Goal: Task Accomplishment & Management: Use online tool/utility

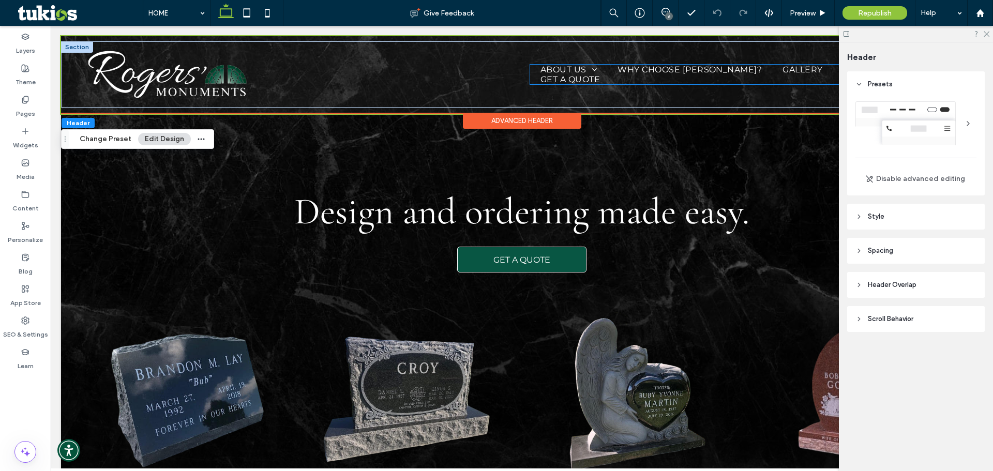
click at [549, 79] on span "GET A QUOTE" at bounding box center [570, 79] width 59 height 10
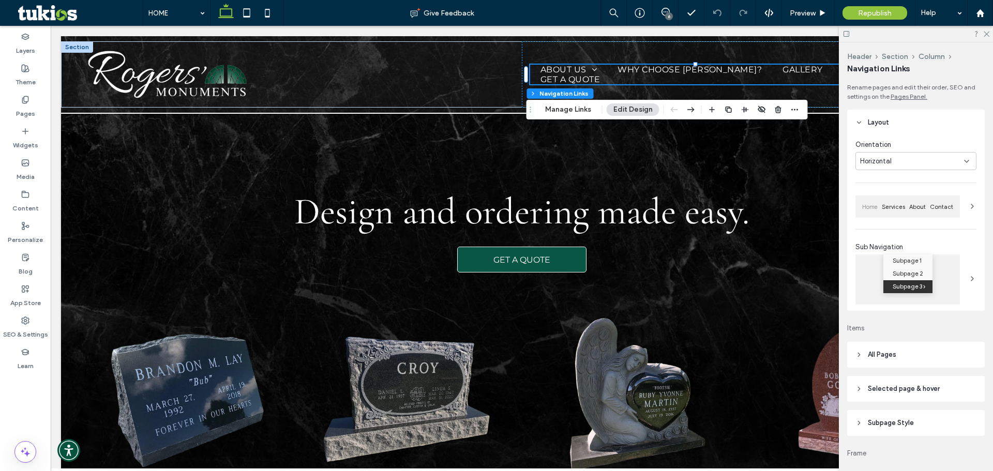
click at [621, 108] on button "Edit Design" at bounding box center [633, 109] width 53 height 12
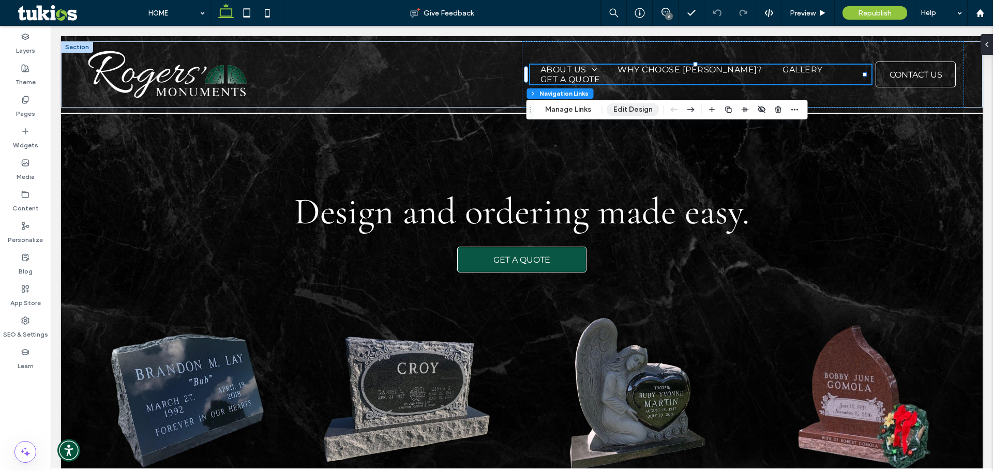
click at [644, 109] on button "Edit Design" at bounding box center [633, 109] width 53 height 12
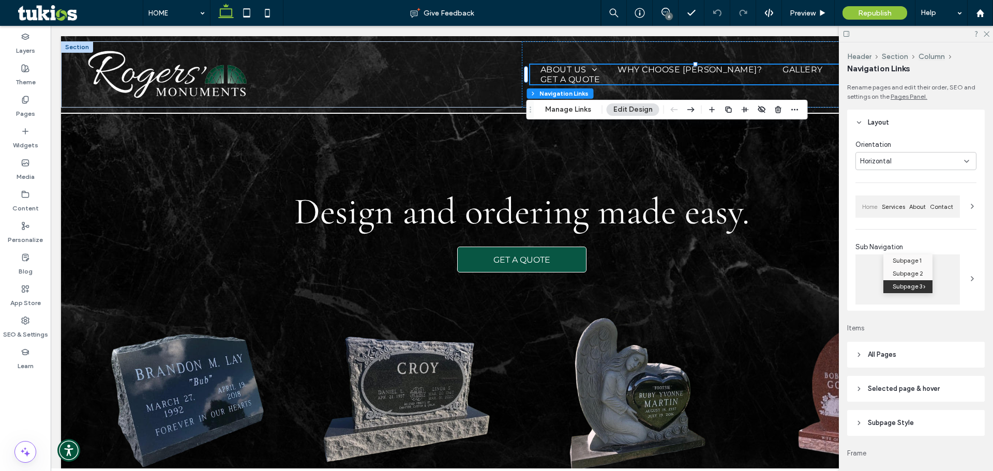
click at [881, 128] on header "Layout" at bounding box center [916, 123] width 138 height 26
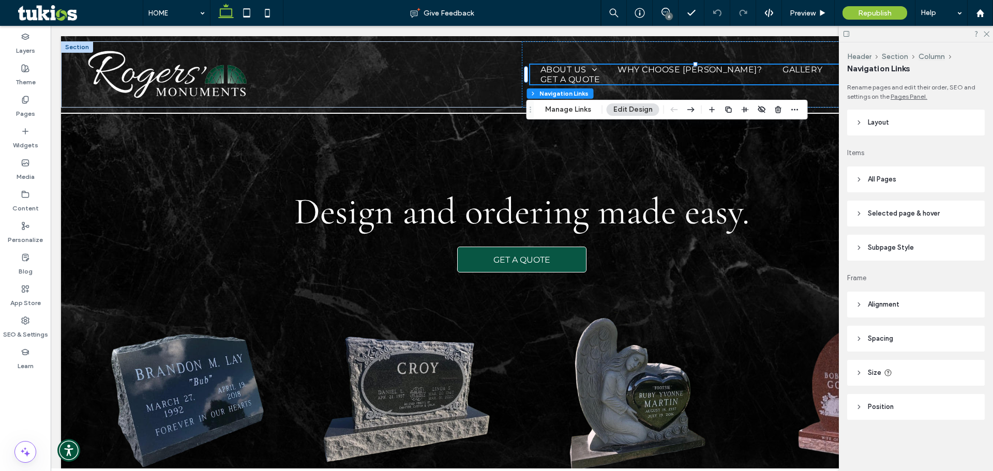
click at [881, 128] on header "Layout" at bounding box center [916, 123] width 138 height 26
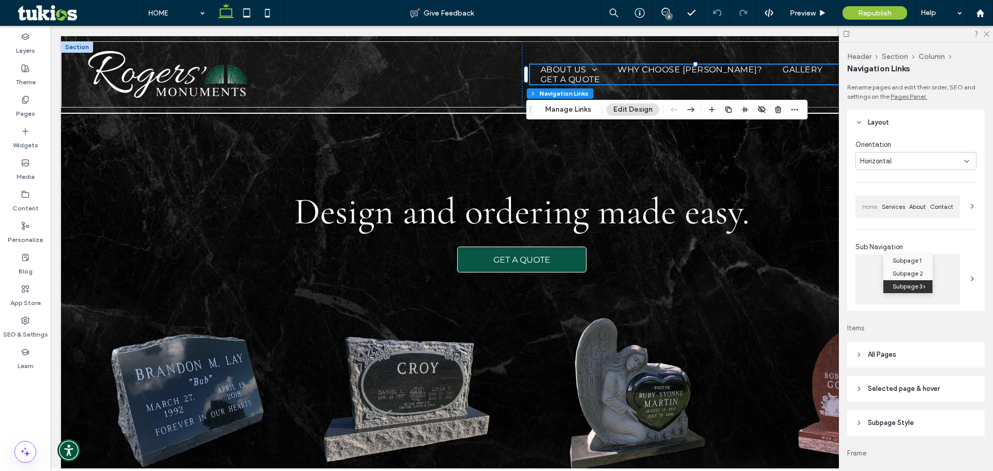
click at [889, 161] on span "Horizontal" at bounding box center [876, 161] width 32 height 10
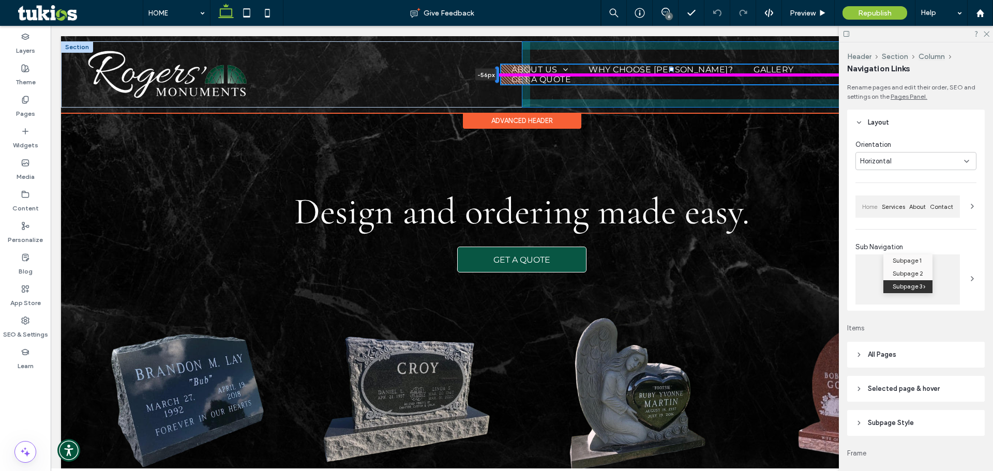
drag, startPoint x: 527, startPoint y: 74, endPoint x: 498, endPoint y: 73, distance: 29.0
click at [498, 73] on div at bounding box center [497, 75] width 4 height 17
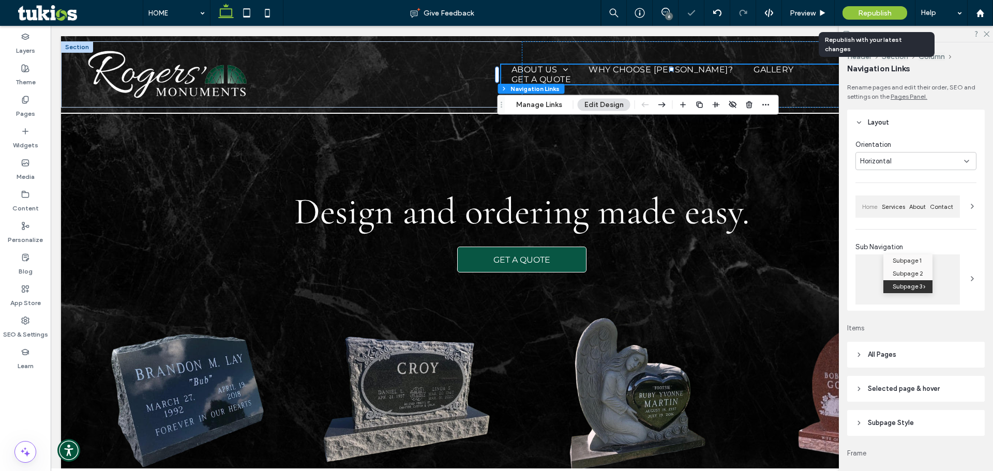
click at [872, 12] on span "Republish" at bounding box center [875, 13] width 34 height 9
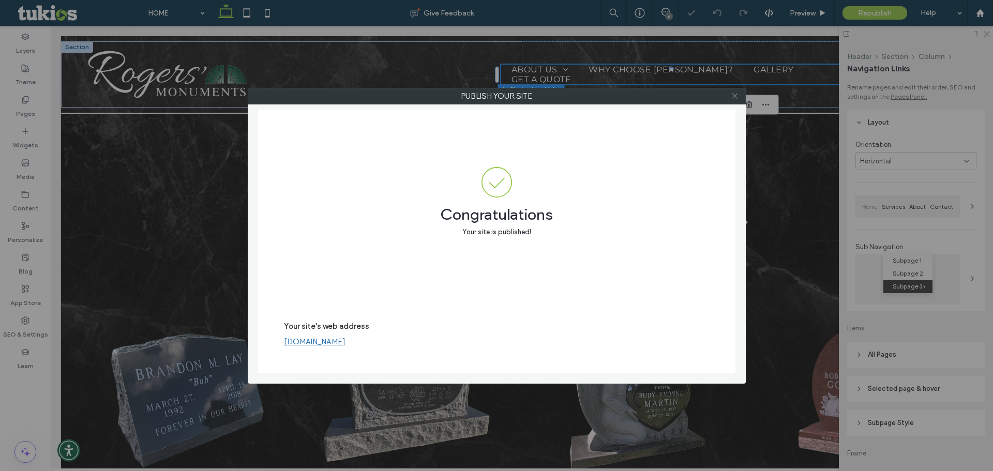
click at [736, 95] on use at bounding box center [734, 96] width 5 height 5
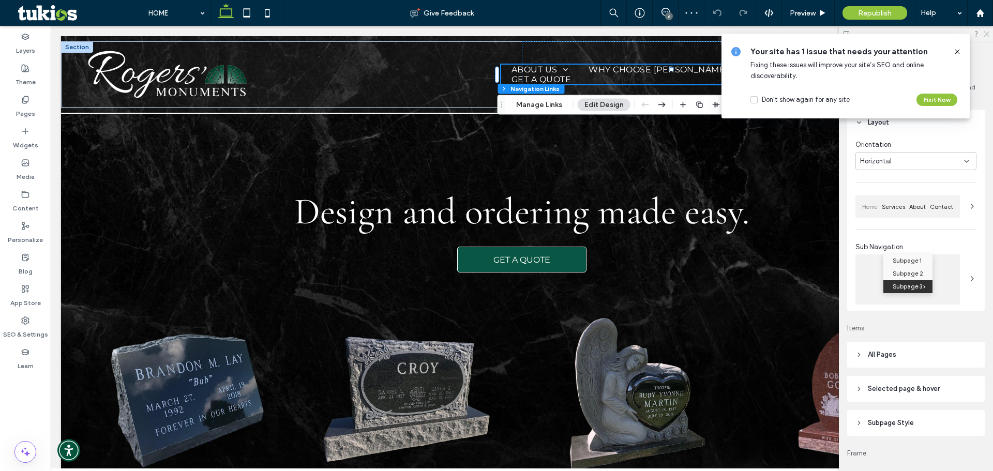
click at [984, 35] on icon at bounding box center [986, 33] width 7 height 7
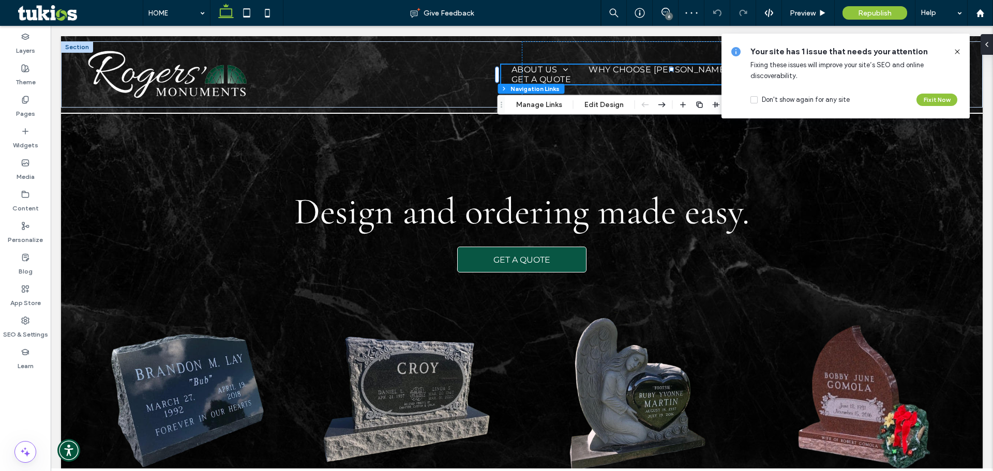
click at [957, 53] on icon at bounding box center [957, 52] width 8 height 8
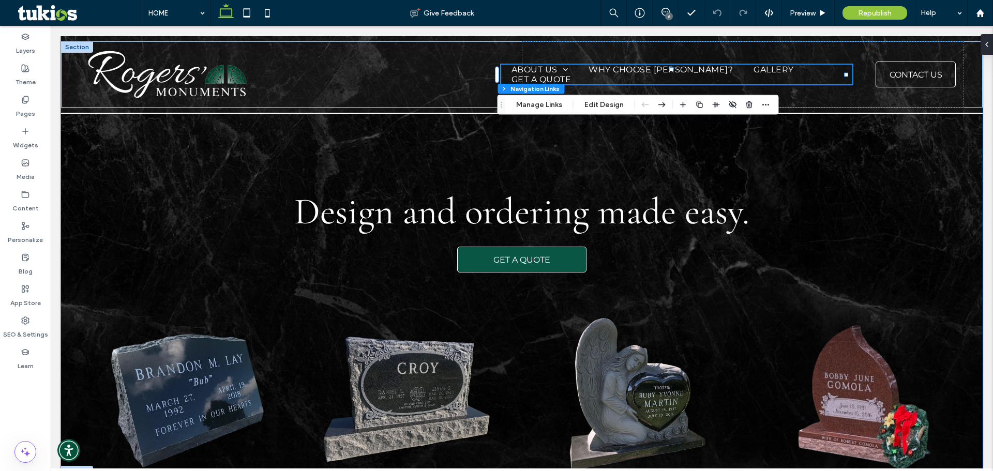
click at [168, 149] on div "Design and ordering made easy. GET A QUOTE" at bounding box center [522, 256] width 922 height 441
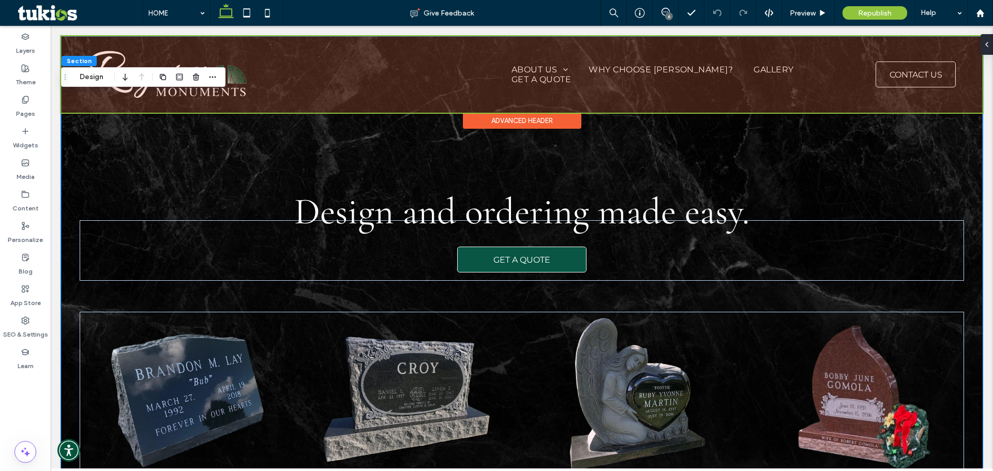
click at [792, 76] on div at bounding box center [522, 74] width 922 height 77
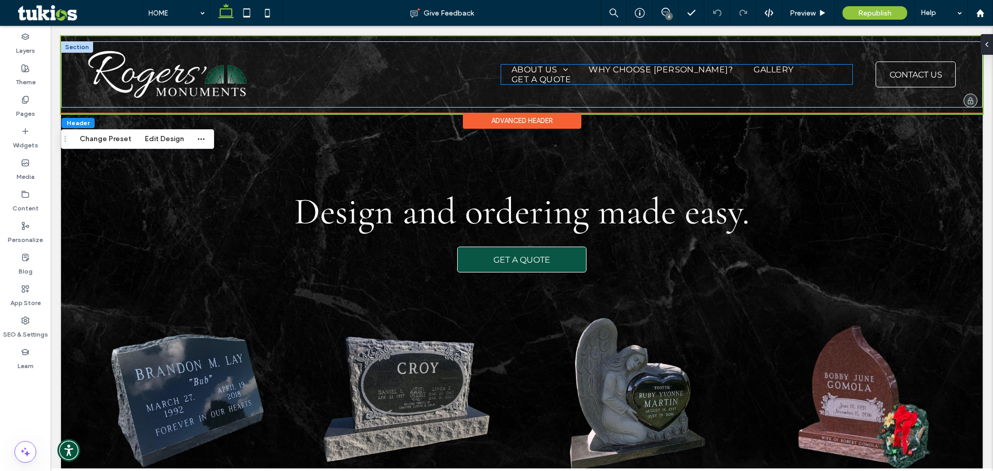
click at [571, 74] on span "GET A QUOTE" at bounding box center [541, 79] width 59 height 10
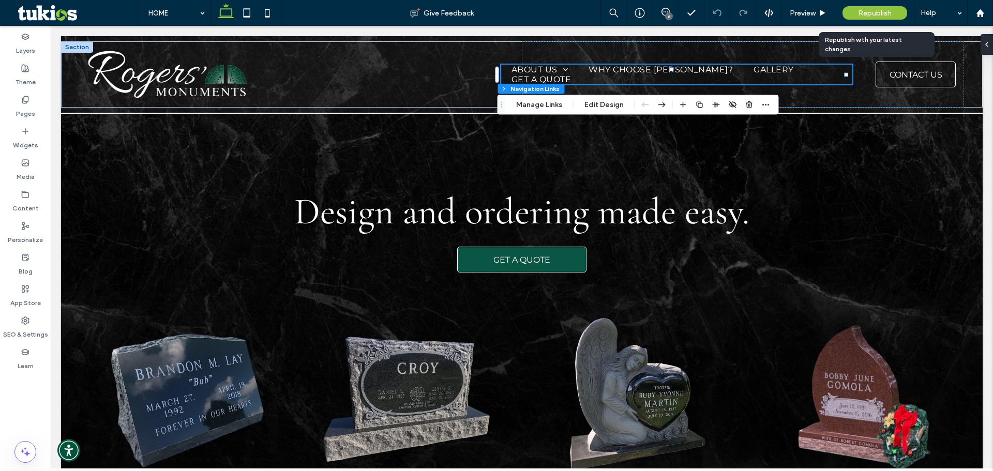
click at [862, 8] on div "Republish" at bounding box center [875, 12] width 65 height 13
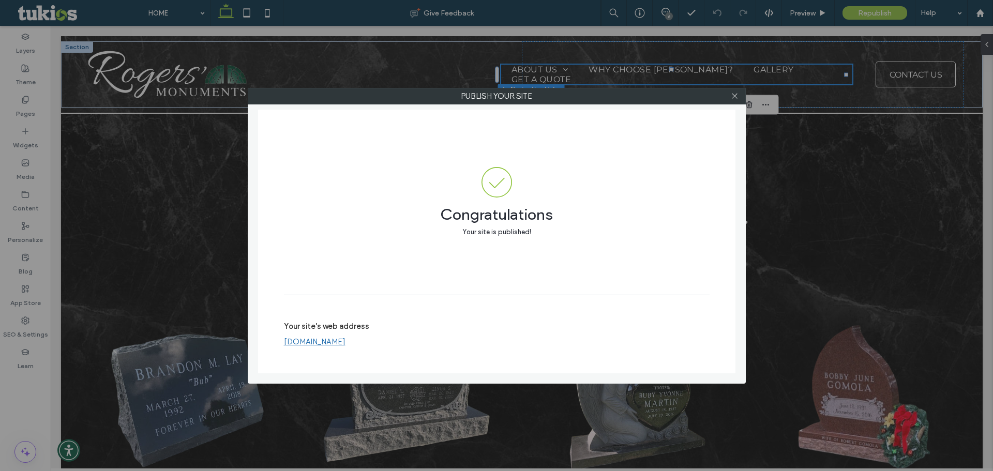
click at [310, 341] on link "[DOMAIN_NAME]" at bounding box center [315, 341] width 62 height 9
click at [733, 99] on icon at bounding box center [735, 96] width 8 height 8
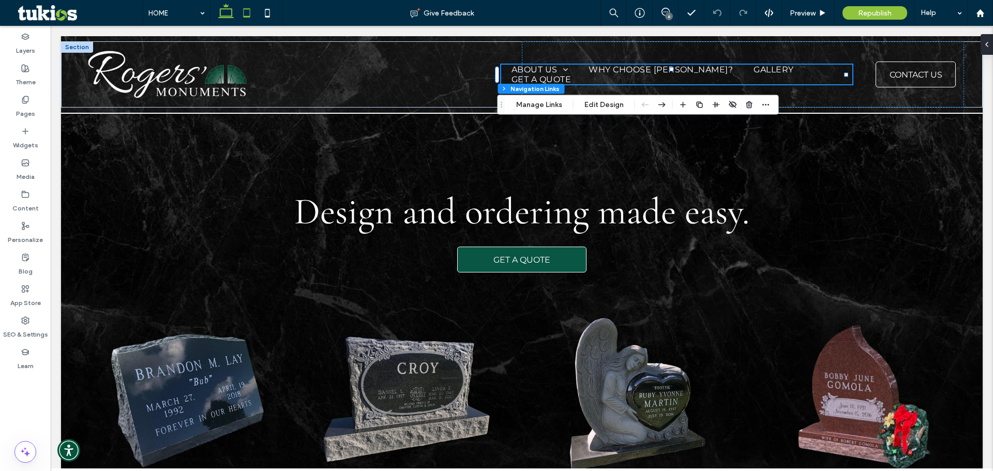
click at [252, 9] on icon at bounding box center [246, 13] width 21 height 21
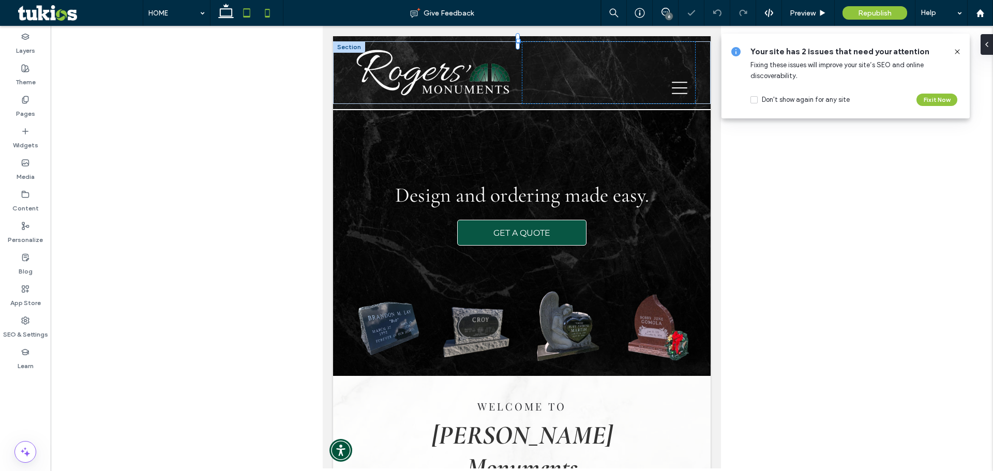
click at [261, 9] on icon at bounding box center [267, 13] width 21 height 21
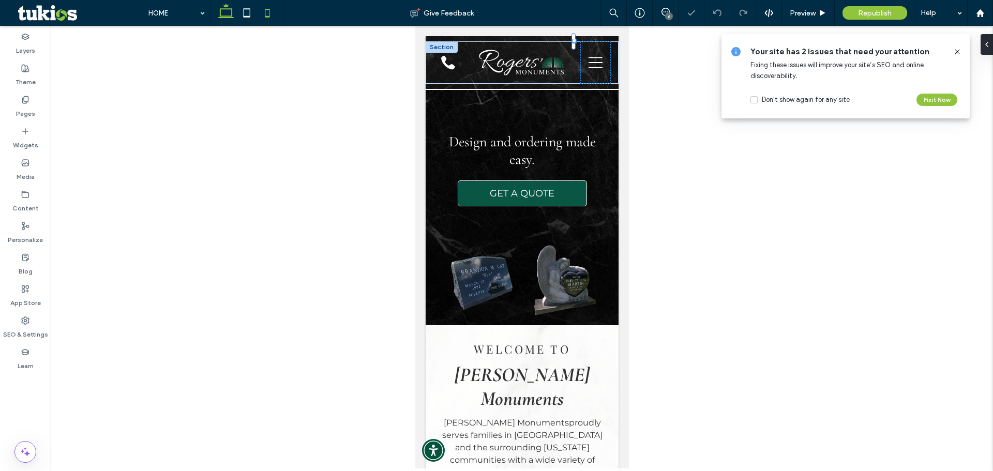
click at [230, 14] on icon at bounding box center [226, 13] width 21 height 21
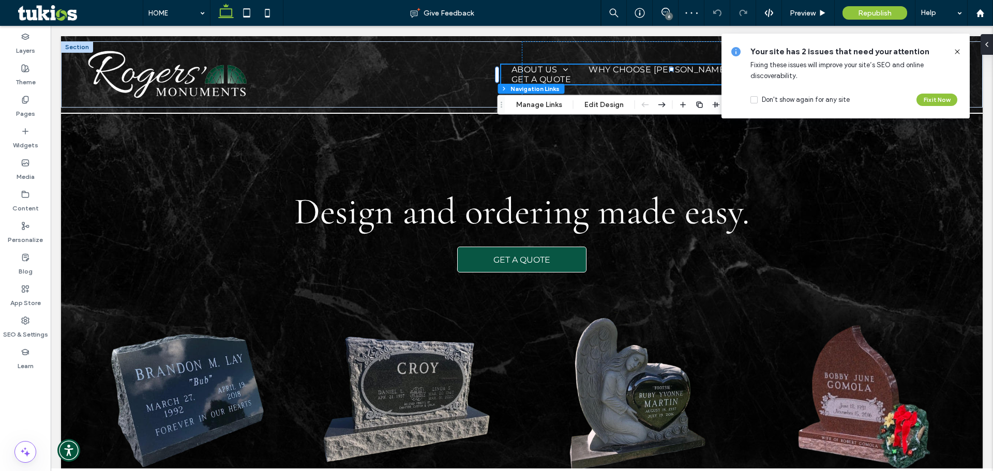
click at [957, 49] on icon at bounding box center [957, 52] width 8 height 8
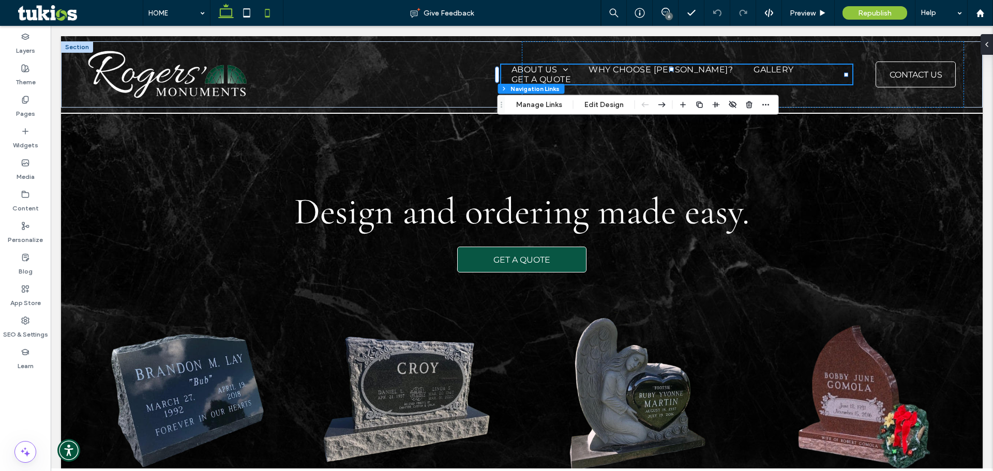
click at [268, 10] on icon at bounding box center [267, 13] width 21 height 21
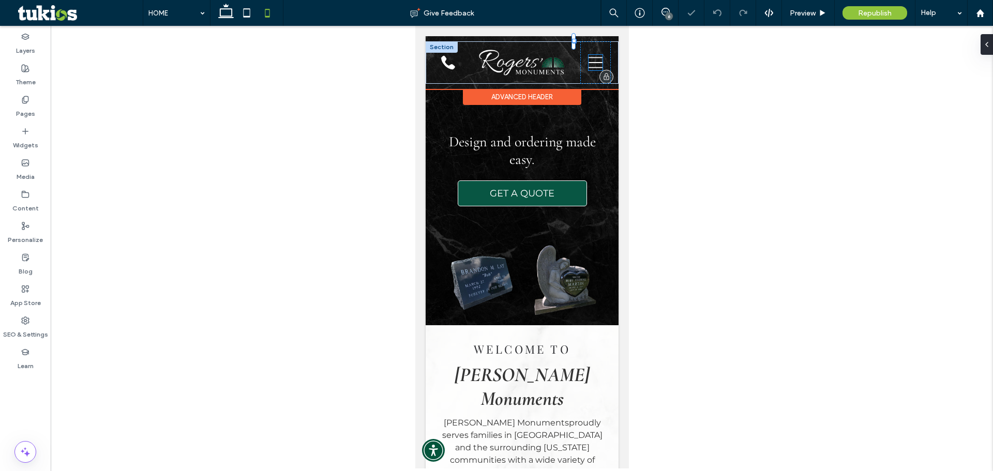
click at [591, 60] on icon at bounding box center [595, 63] width 14 height 16
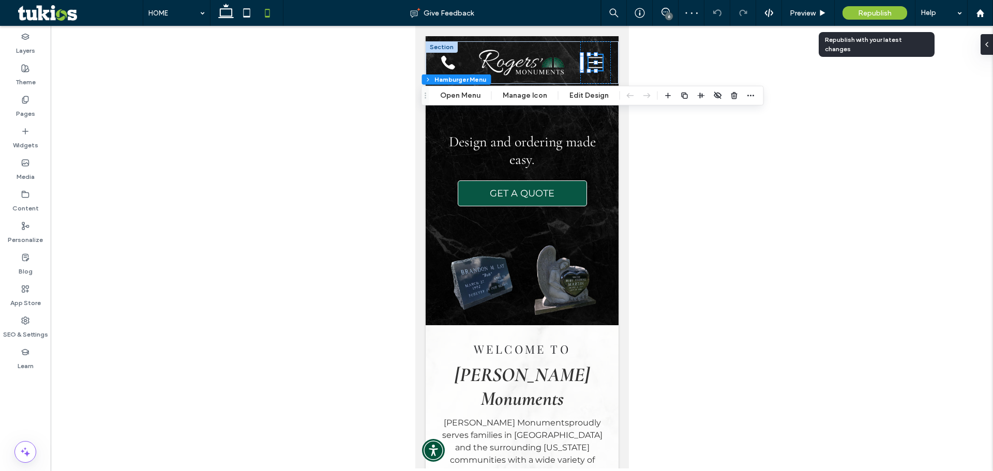
click at [867, 11] on span "Republish" at bounding box center [875, 13] width 34 height 9
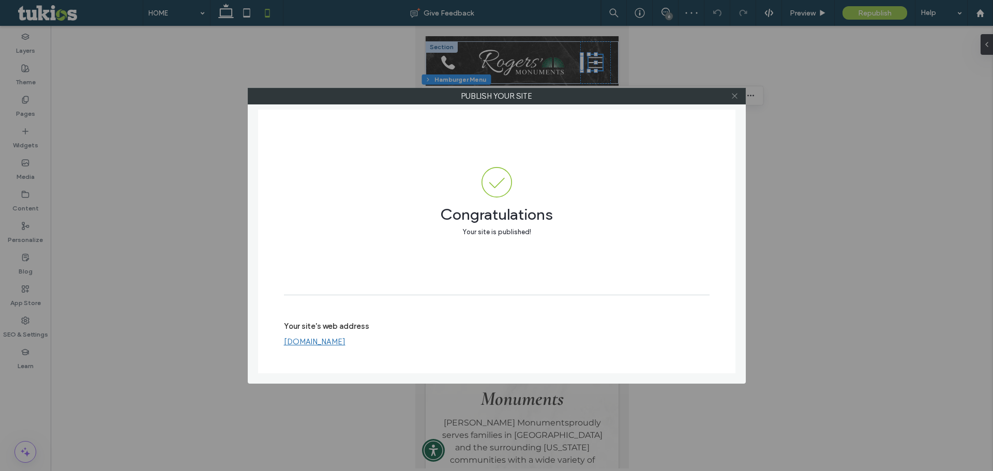
click at [734, 97] on icon at bounding box center [735, 96] width 8 height 8
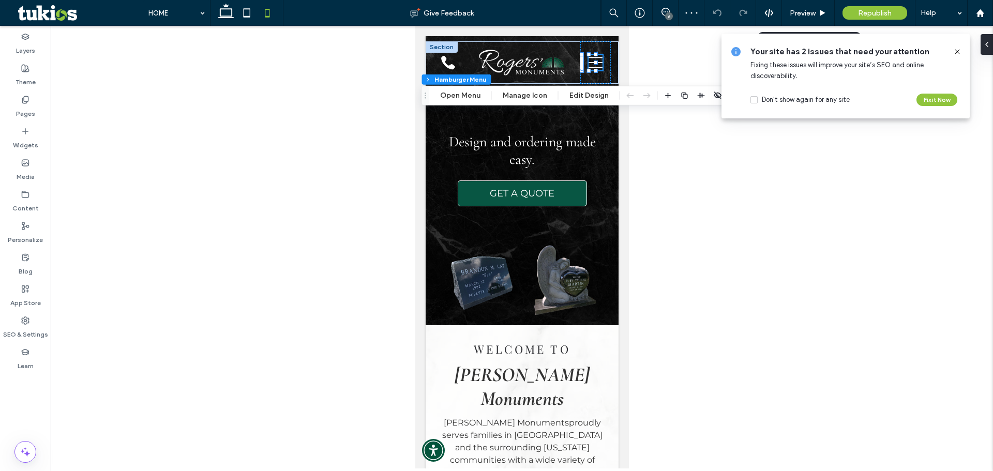
drag, startPoint x: 806, startPoint y: 14, endPoint x: 759, endPoint y: 31, distance: 50.4
click at [807, 14] on span "Preview" at bounding box center [803, 13] width 26 height 9
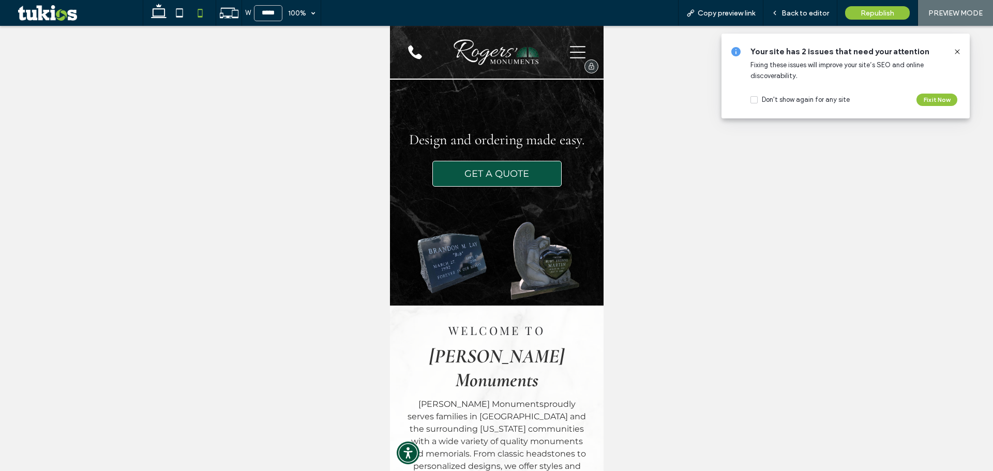
click at [570, 49] on icon at bounding box center [578, 52] width 16 height 16
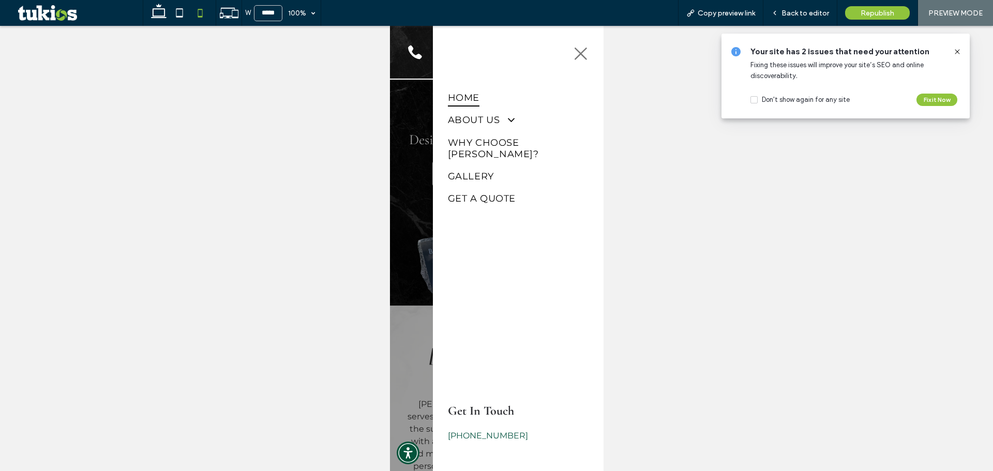
click at [574, 49] on icon at bounding box center [580, 54] width 12 height 12
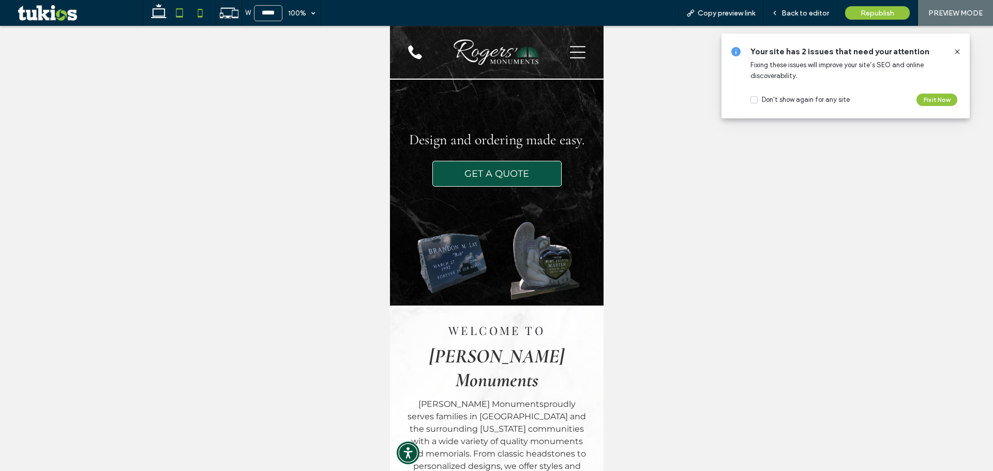
click at [189, 10] on icon at bounding box center [179, 13] width 21 height 21
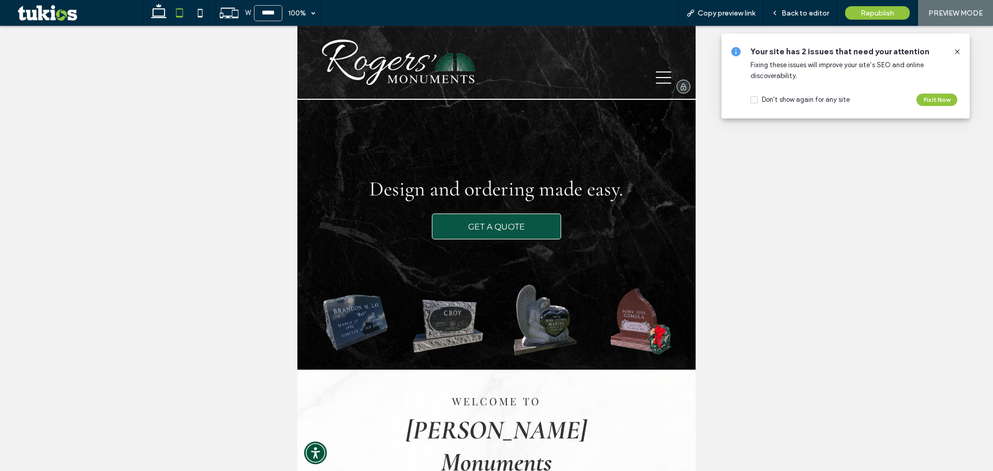
click at [659, 79] on icon at bounding box center [664, 78] width 16 height 16
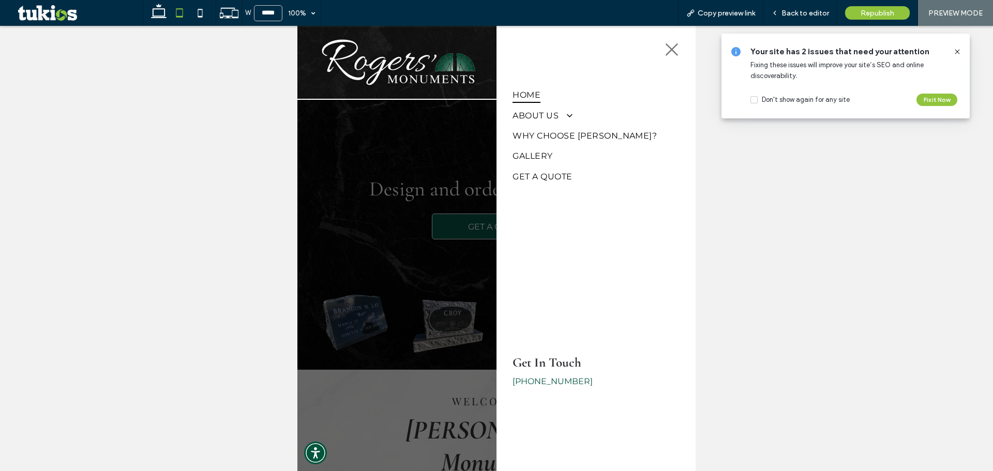
click at [664, 51] on icon at bounding box center [672, 50] width 16 height 16
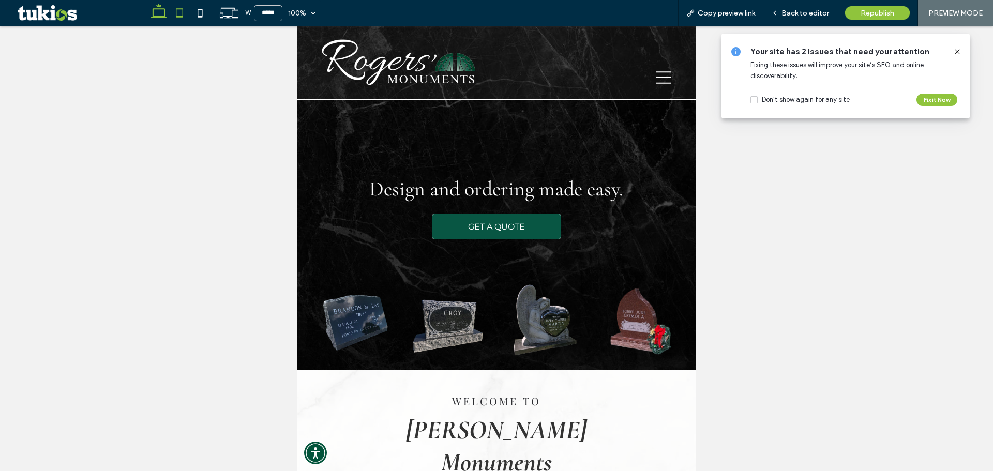
click at [160, 9] on use at bounding box center [159, 11] width 16 height 14
type input "******"
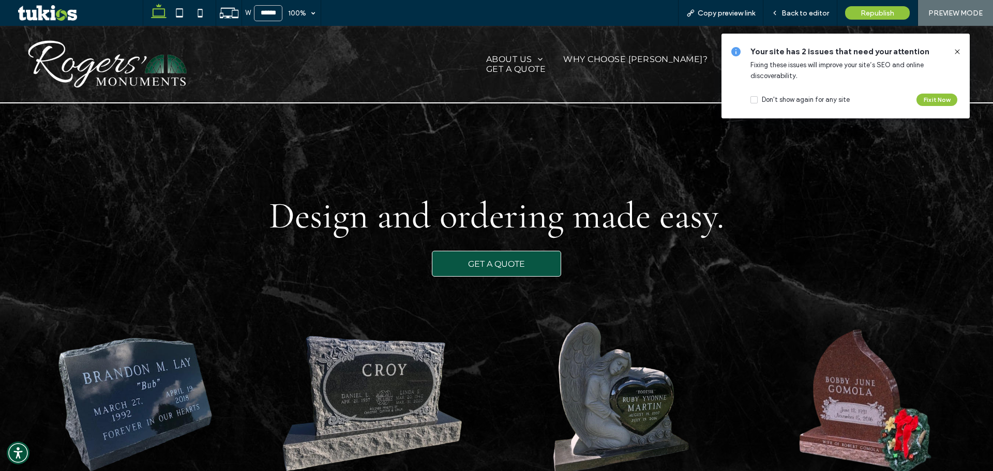
drag, startPoint x: 955, startPoint y: 50, endPoint x: 951, endPoint y: 22, distance: 28.3
click at [955, 50] on icon at bounding box center [957, 52] width 8 height 8
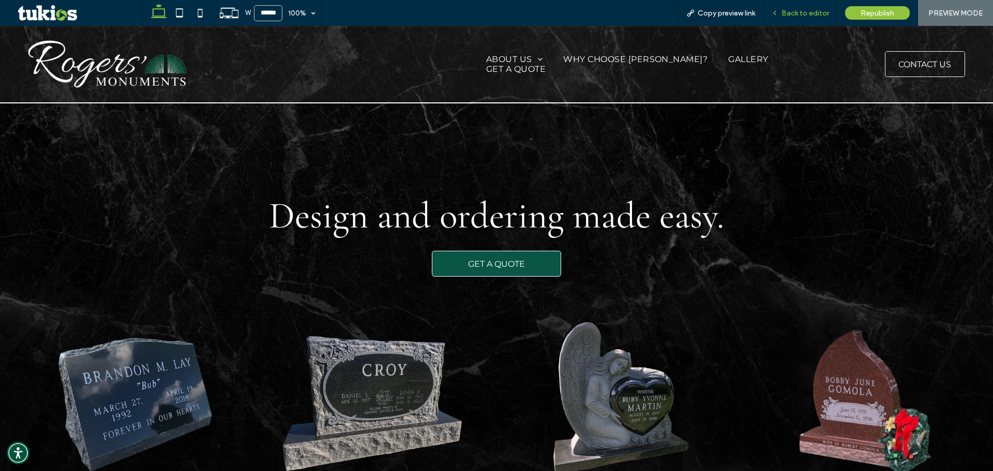
click at [817, 16] on span "Back to editor" at bounding box center [806, 13] width 48 height 9
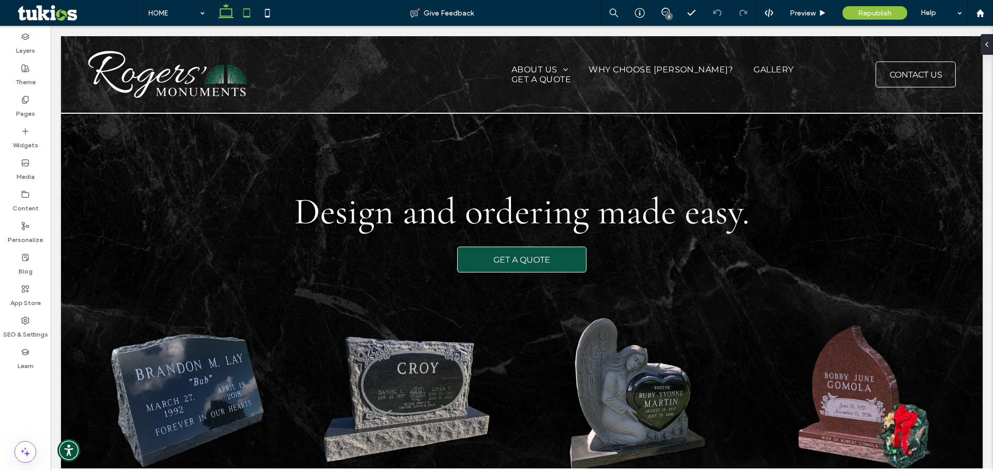
click at [247, 12] on icon at bounding box center [246, 13] width 21 height 21
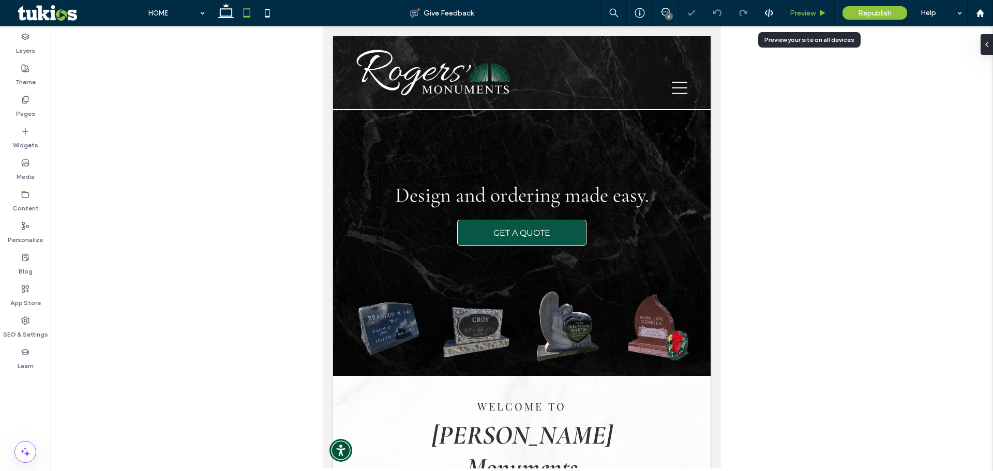
click at [802, 9] on span "Preview" at bounding box center [803, 13] width 26 height 9
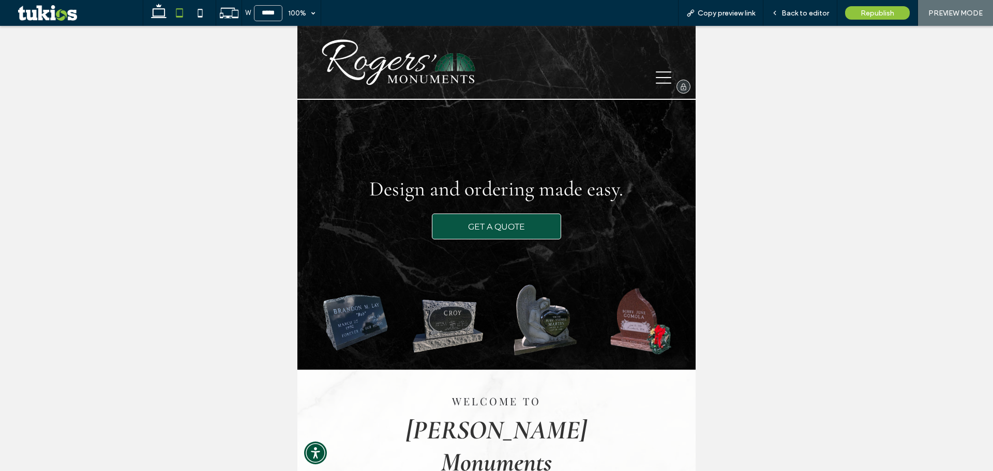
click at [662, 77] on icon at bounding box center [664, 78] width 16 height 16
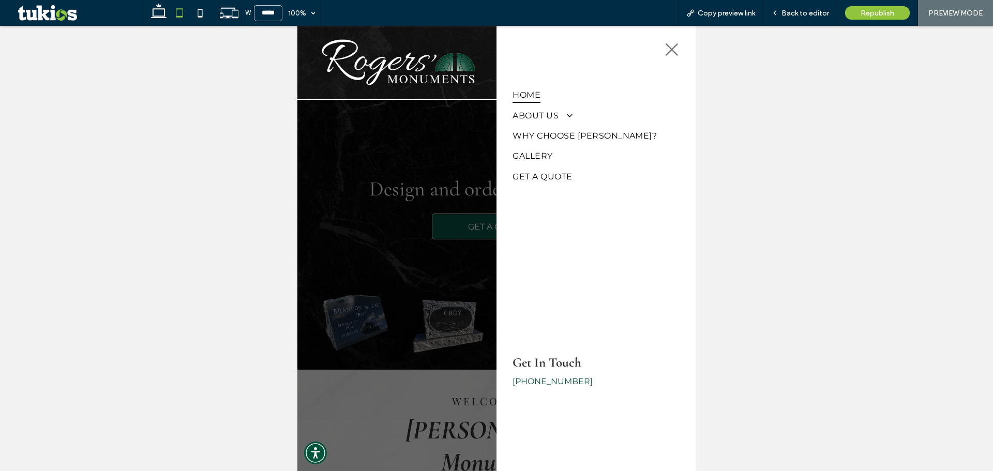
click at [666, 47] on icon at bounding box center [672, 49] width 12 height 12
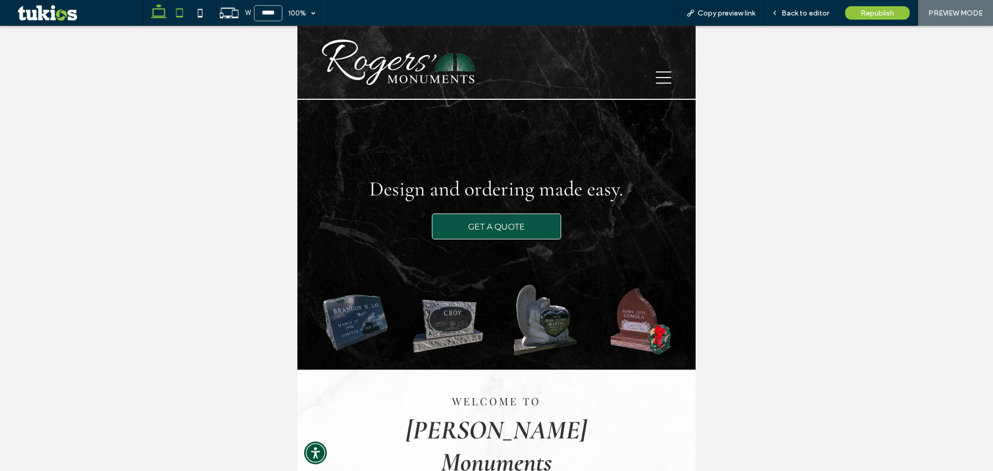
click at [161, 13] on icon at bounding box center [158, 13] width 21 height 21
type input "******"
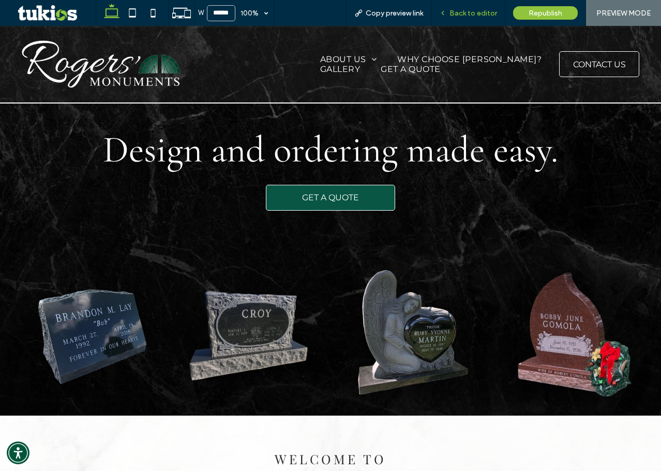
click at [466, 13] on span "Back to editor" at bounding box center [474, 13] width 48 height 9
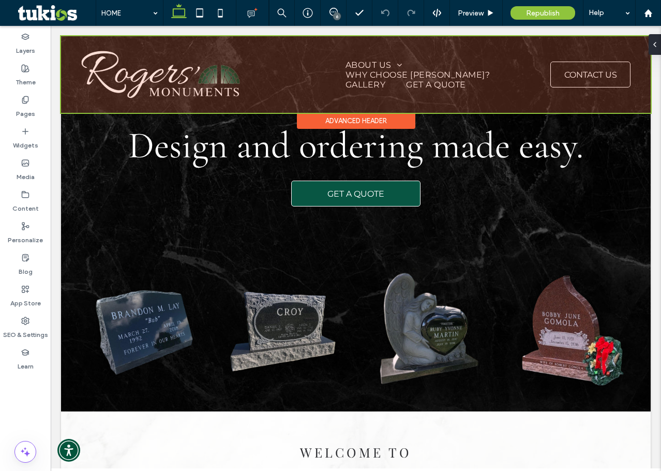
click at [350, 76] on div at bounding box center [356, 74] width 590 height 77
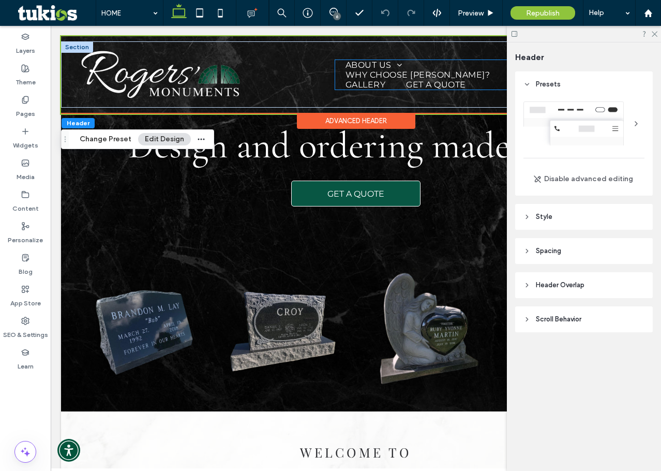
click at [335, 80] on link "GALLERY" at bounding box center [365, 85] width 61 height 10
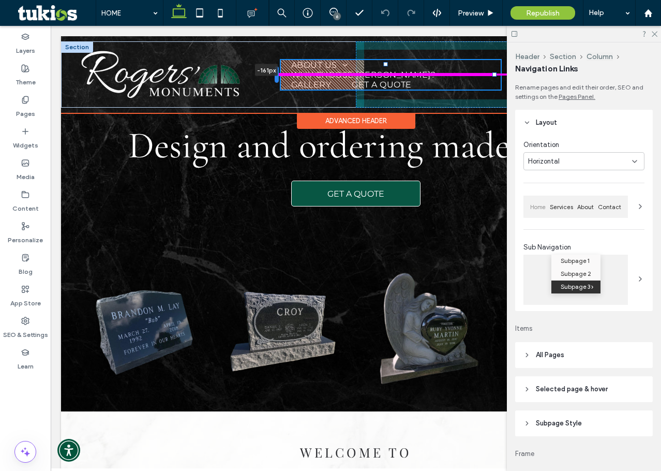
drag, startPoint x: 330, startPoint y: 75, endPoint x: 275, endPoint y: 79, distance: 55.0
click at [275, 79] on div at bounding box center [277, 74] width 4 height 17
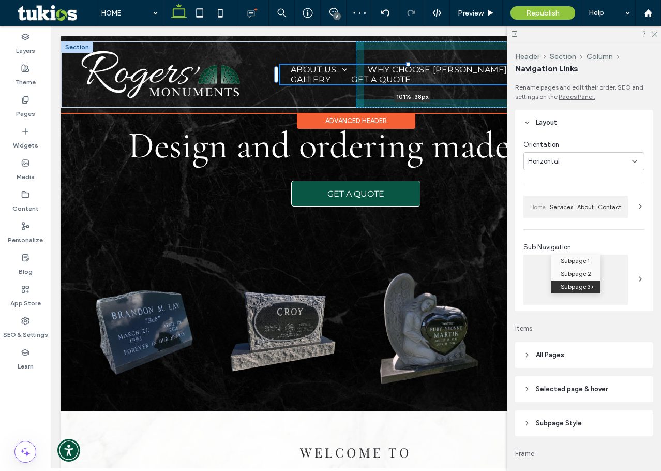
drag, startPoint x: 493, startPoint y: 74, endPoint x: 541, endPoint y: 76, distance: 47.6
click at [541, 76] on div at bounding box center [540, 74] width 4 height 4
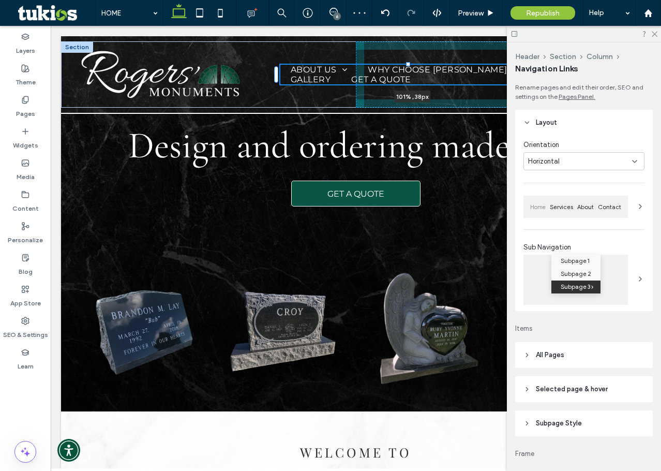
type input "***"
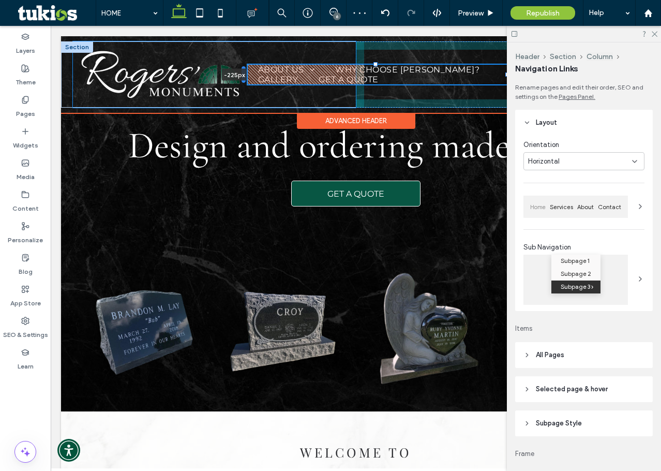
drag, startPoint x: 276, startPoint y: 70, endPoint x: 243, endPoint y: 73, distance: 32.7
click at [243, 73] on div at bounding box center [244, 74] width 4 height 17
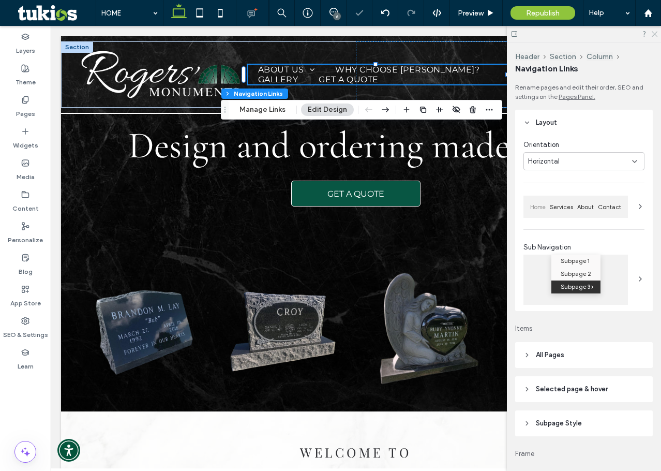
click at [654, 33] on use at bounding box center [655, 35] width 6 height 6
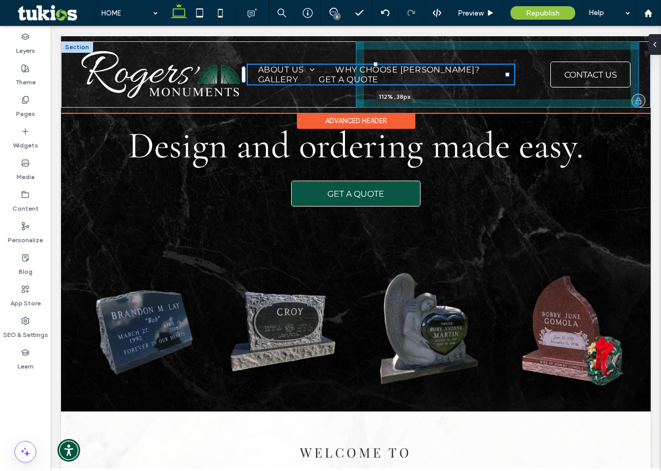
drag, startPoint x: 506, startPoint y: 73, endPoint x: 537, endPoint y: 71, distance: 30.6
click at [537, 71] on div "HOME ABOUT US About Testimonials Contact WHY CHOOSE ROGERS? GALLERY GET A QUOTE…" at bounding box center [356, 74] width 590 height 66
drag, startPoint x: 508, startPoint y: 73, endPoint x: 518, endPoint y: 83, distance: 13.5
click at [519, 83] on div "HOME ABOUT US About Testimonials Contact WHY CHOOSE ROGERS? GALLERY GET A QUOTE…" at bounding box center [356, 74] width 590 height 66
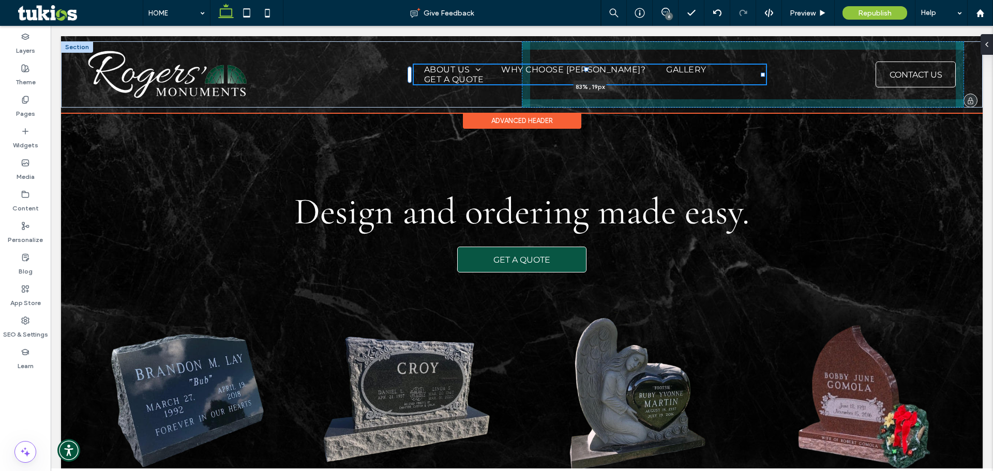
drag, startPoint x: 833, startPoint y: 76, endPoint x: 762, endPoint y: 79, distance: 70.9
click at [762, 79] on div "HOME ABOUT US About Testimonials Contact WHY CHOOSE ROGERS? GALLERY GET A QUOTE…" at bounding box center [522, 74] width 922 height 66
type input "**"
type input "****"
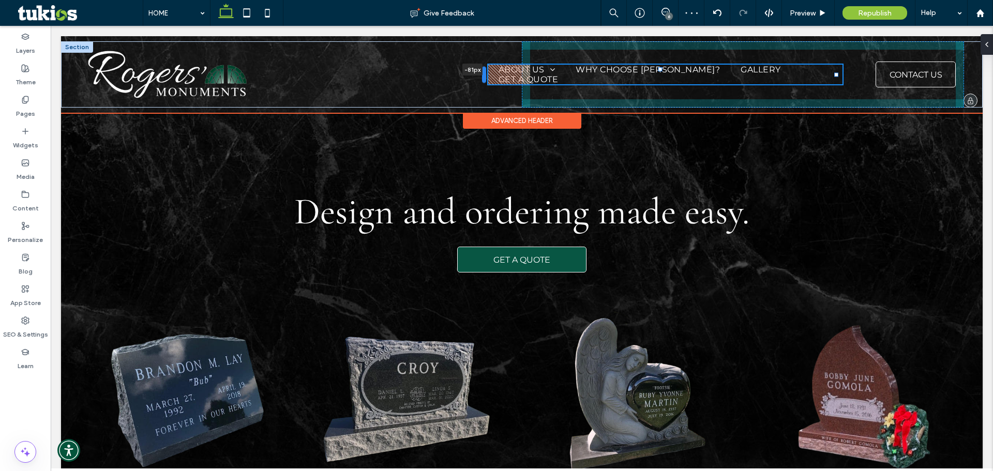
drag, startPoint x: 410, startPoint y: 73, endPoint x: 485, endPoint y: 73, distance: 75.0
click at [485, 73] on div at bounding box center [484, 75] width 4 height 17
